Goal: Check status: Check status

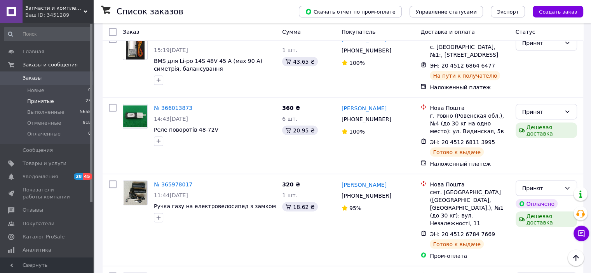
scroll to position [1477, 0]
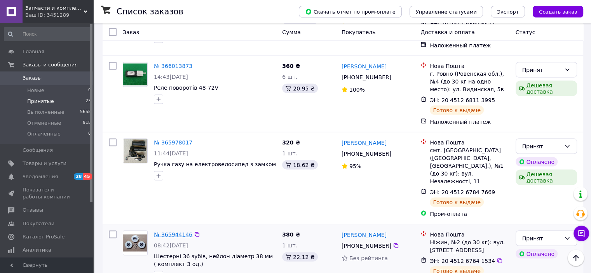
click at [169, 231] on link "№ 365944146" at bounding box center [173, 234] width 38 height 6
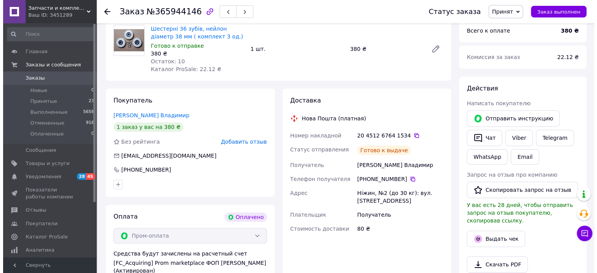
scroll to position [272, 0]
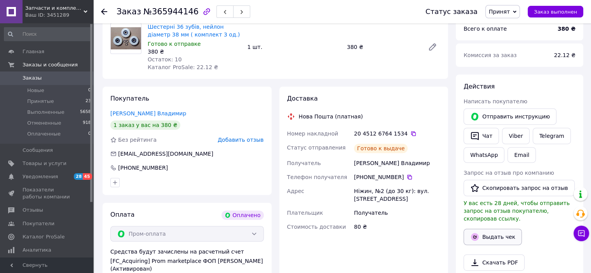
click at [473, 235] on icon "button" at bounding box center [474, 236] width 3 height 3
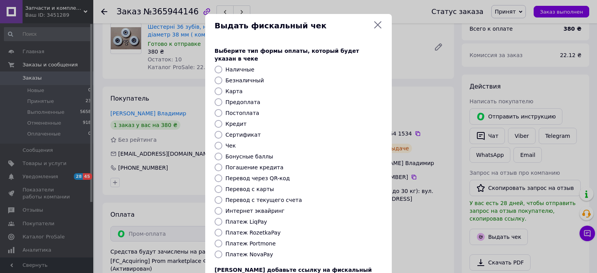
click at [218, 229] on input "Платеж RozetkaPay" at bounding box center [218, 233] width 8 height 8
radio input "true"
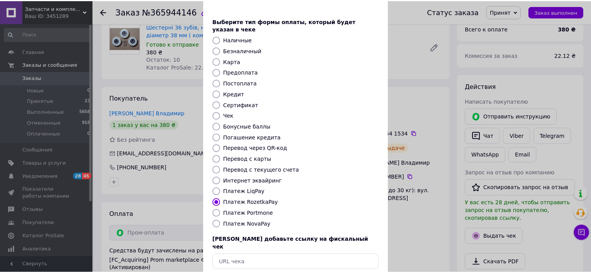
scroll to position [60, 0]
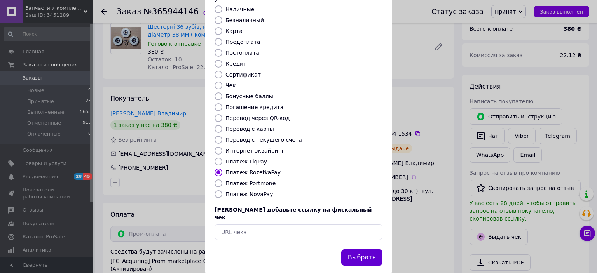
click at [364, 249] on button "Выбрать" at bounding box center [361, 257] width 41 height 17
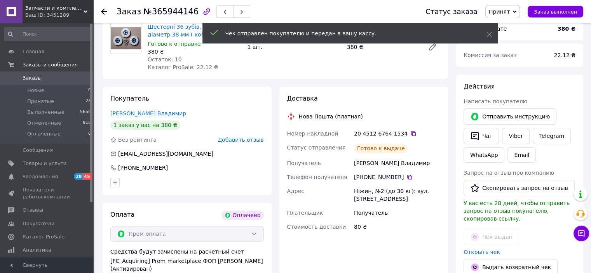
click at [101, 10] on icon at bounding box center [104, 12] width 6 height 6
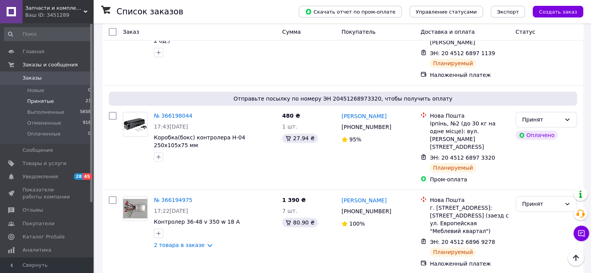
scroll to position [580, 0]
